Goal: Task Accomplishment & Management: Use online tool/utility

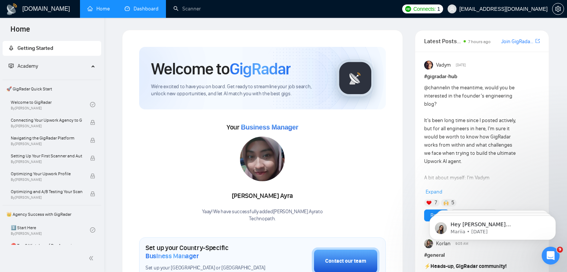
click at [135, 12] on link "Dashboard" at bounding box center [142, 9] width 34 height 6
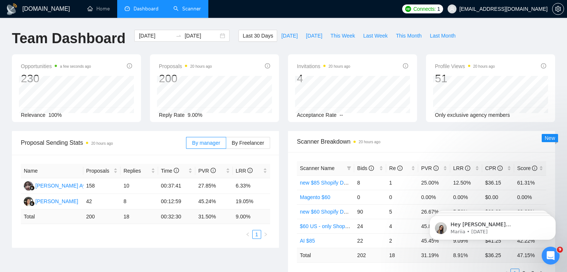
click at [182, 8] on link "Scanner" at bounding box center [187, 9] width 28 height 6
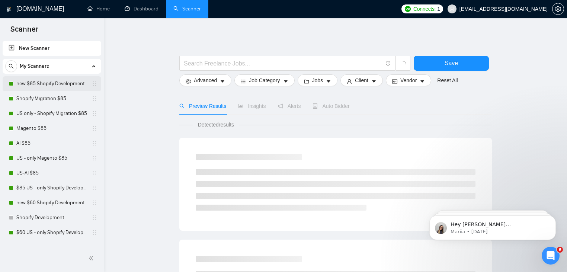
click at [50, 85] on link "new $85 Shopify Development" at bounding box center [51, 83] width 71 height 15
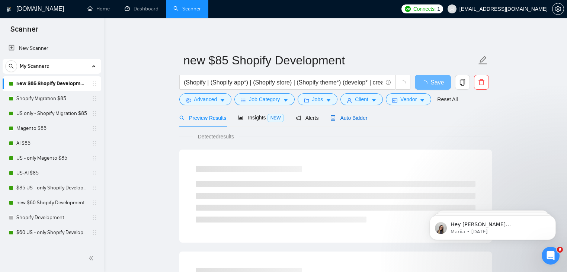
click at [347, 118] on span "Auto Bidder" at bounding box center [348, 118] width 37 height 6
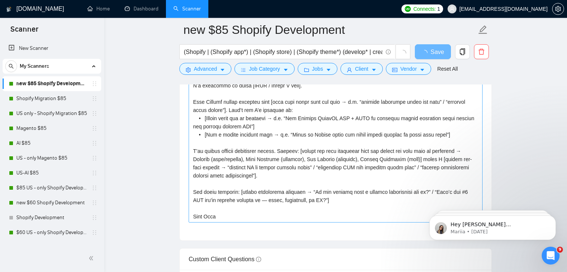
scroll to position [900, 0]
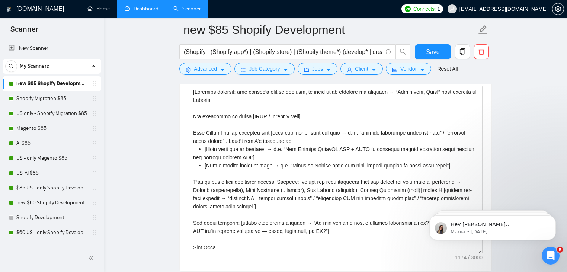
click at [144, 10] on link "Dashboard" at bounding box center [142, 9] width 34 height 6
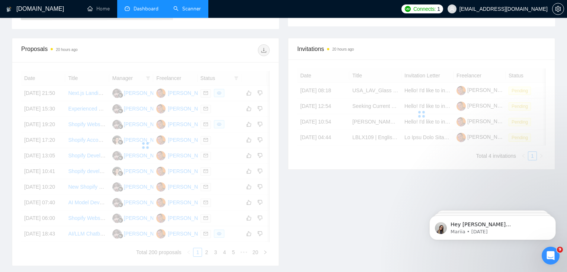
scroll to position [185, 0]
